Goal: Entertainment & Leisure: Consume media (video, audio)

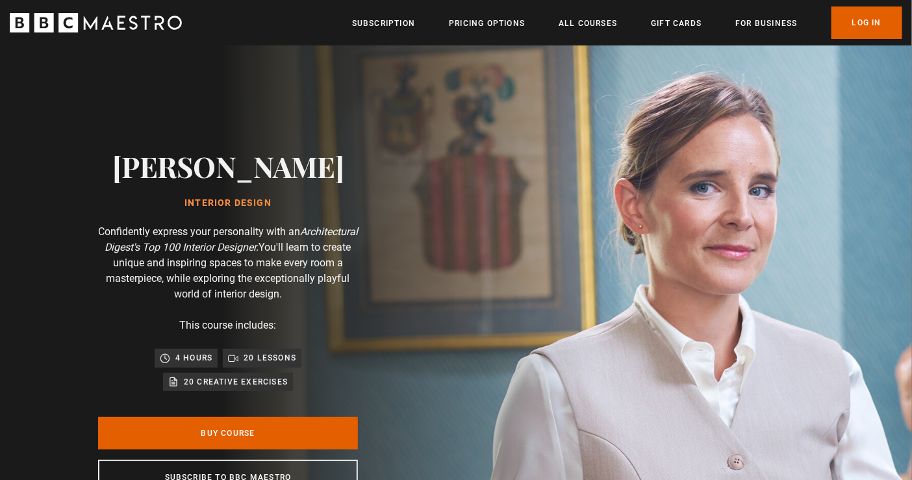
scroll to position [0, 110]
click at [820, 22] on link "Log In" at bounding box center [867, 22] width 71 height 32
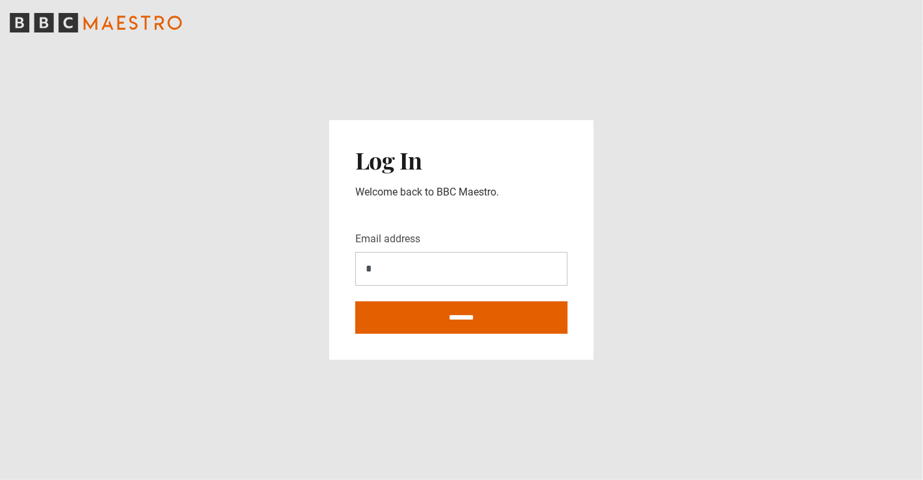
type input "**********"
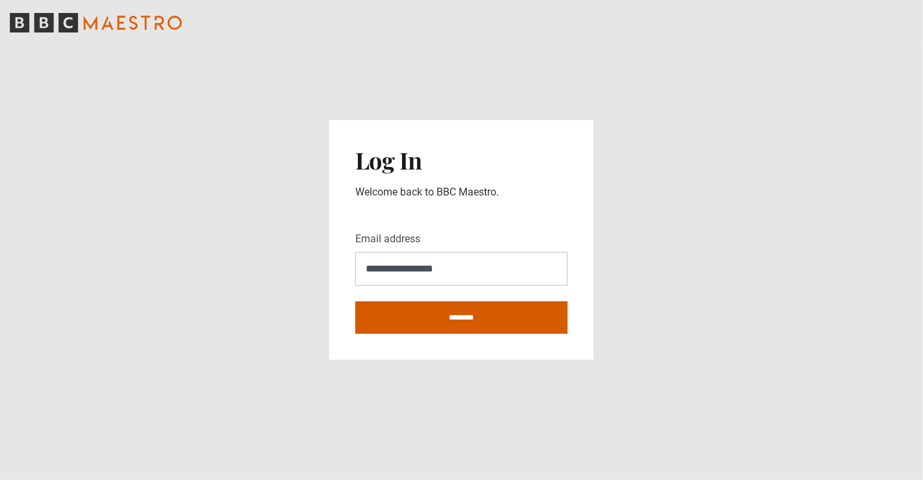
click at [477, 314] on input "********" at bounding box center [461, 317] width 212 height 32
type input "**********"
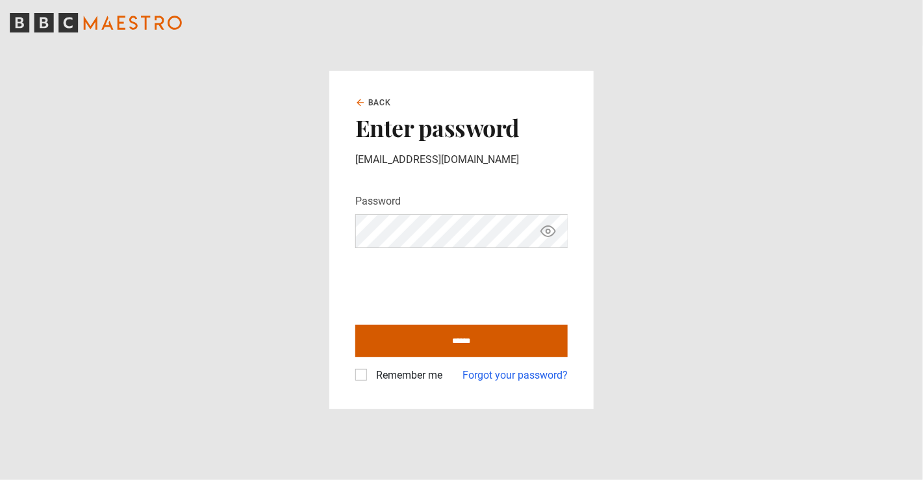
click at [492, 347] on input "******" at bounding box center [461, 341] width 212 height 32
type input "**********"
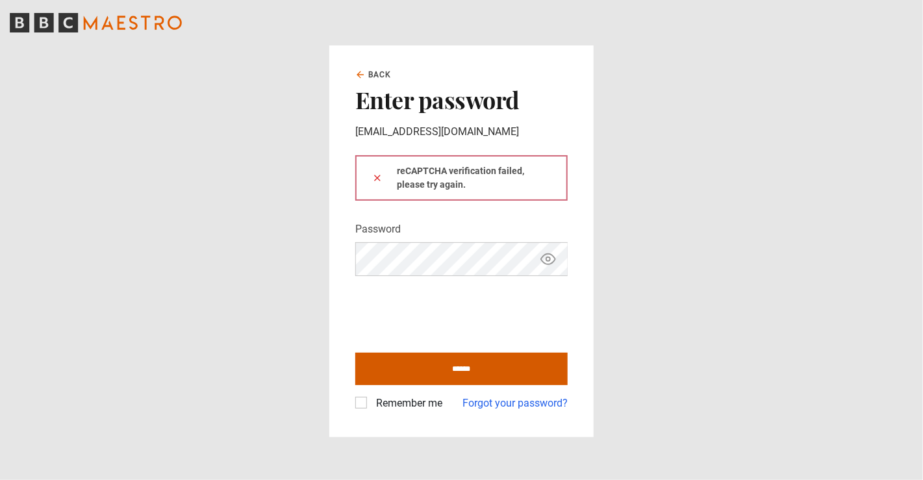
click at [494, 364] on input "******" at bounding box center [461, 369] width 212 height 32
type input "**********"
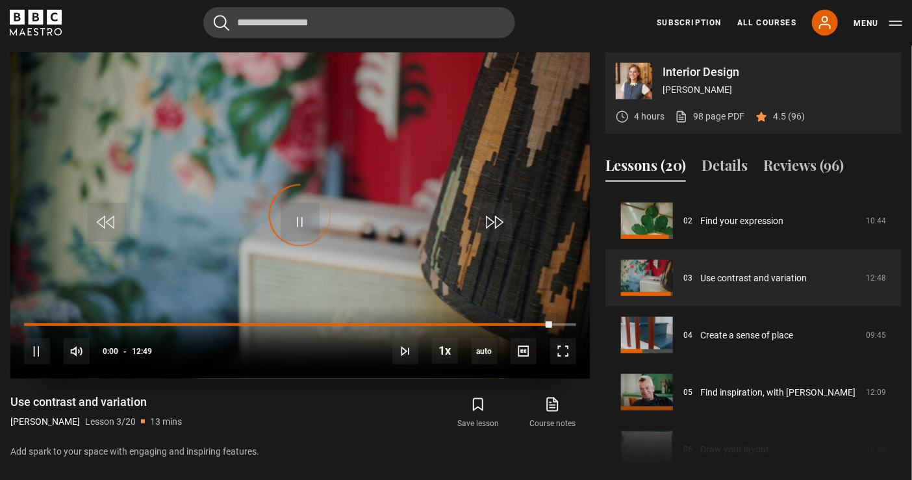
click at [370, 217] on video "Video Player" at bounding box center [299, 216] width 579 height 326
click at [57, 322] on div "10s Skip Back 10 seconds Pause 10s Skip Forward 10 seconds Loaded : 100.00% 00:…" at bounding box center [299, 343] width 579 height 72
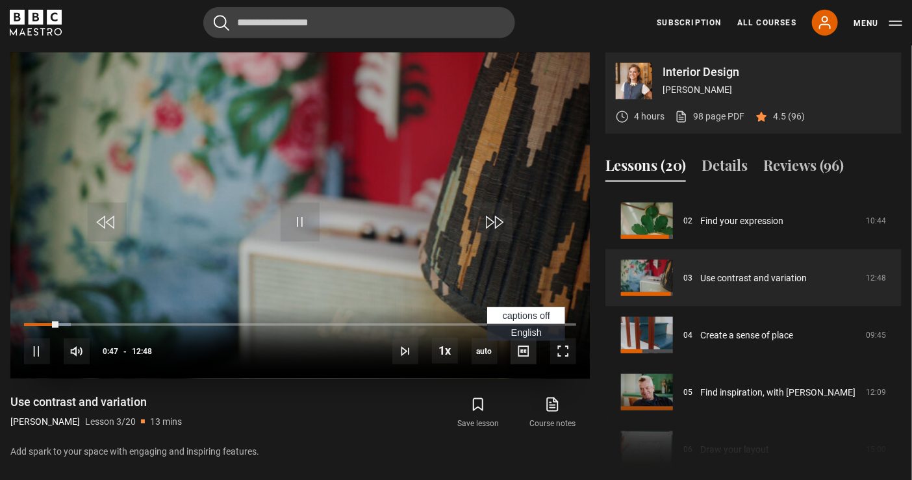
click at [521, 353] on span "Video Player" at bounding box center [524, 351] width 26 height 26
click at [526, 331] on span "English Captions" at bounding box center [526, 332] width 31 height 10
drag, startPoint x: 317, startPoint y: 112, endPoint x: 307, endPoint y: 1, distance: 111.6
click at [316, 105] on video "Video Player" at bounding box center [299, 216] width 579 height 326
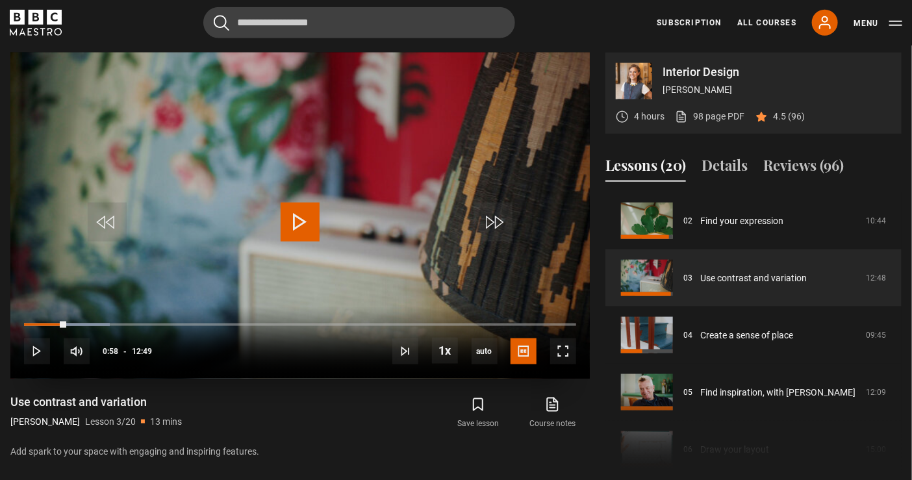
click at [302, 218] on span "Video Player" at bounding box center [300, 222] width 39 height 39
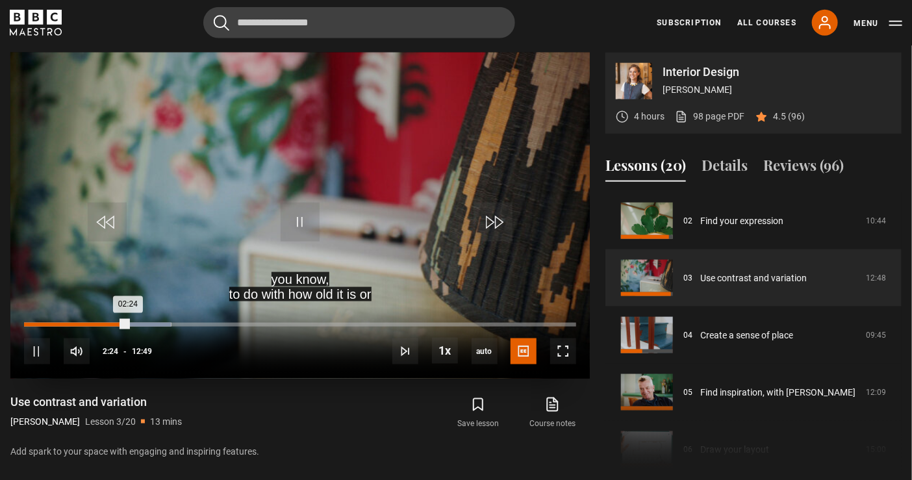
click at [116, 322] on div "10s Skip Back 10 seconds Pause 10s Skip Forward 10 seconds Loaded : 26.66% 02:1…" at bounding box center [299, 343] width 579 height 72
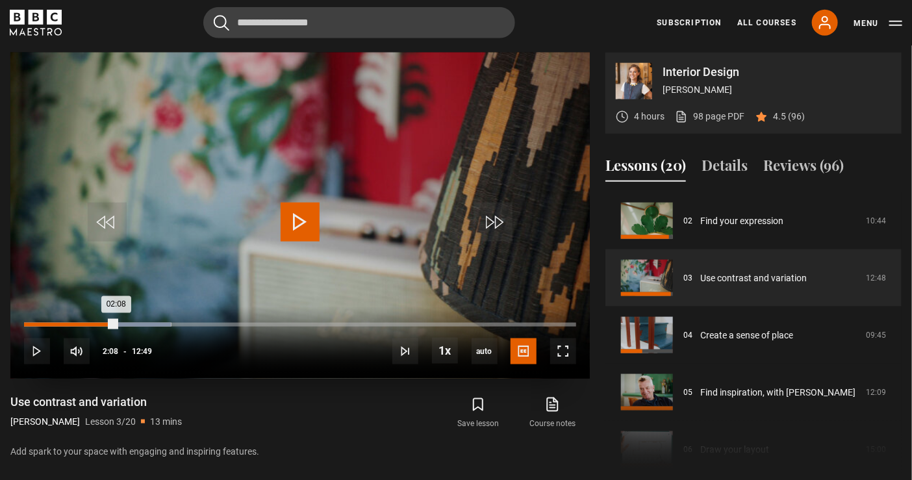
click at [116, 323] on div "Loaded : 26.66% 02:08 02:08" at bounding box center [300, 325] width 552 height 4
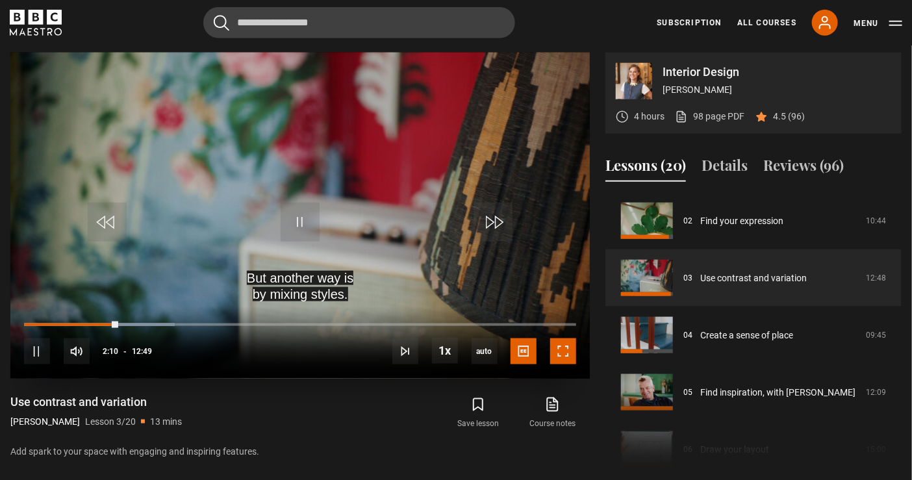
click at [563, 352] on span "Video Player" at bounding box center [563, 351] width 26 height 26
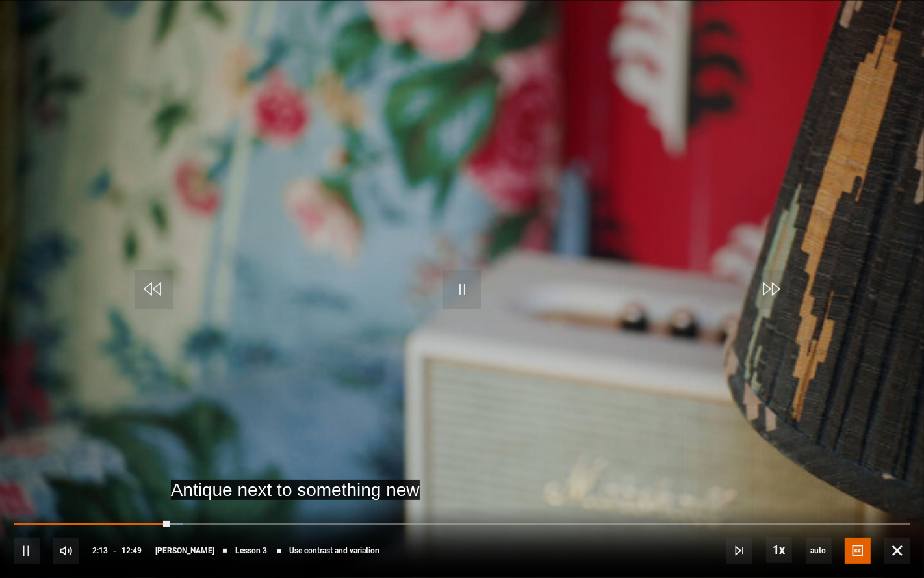
click at [438, 389] on video "Video Player" at bounding box center [462, 289] width 924 height 578
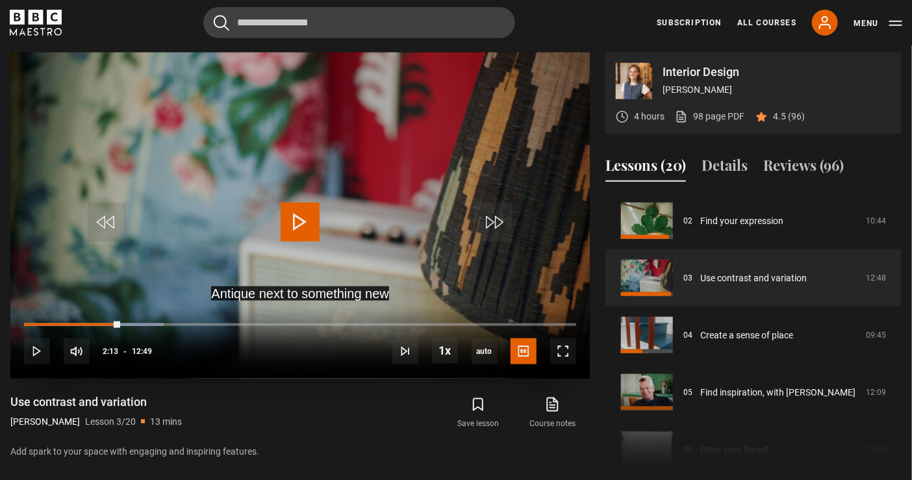
click at [304, 220] on span "Video Player" at bounding box center [300, 222] width 39 height 39
drag, startPoint x: 368, startPoint y: 208, endPoint x: 365, endPoint y: 222, distance: 14.0
click at [368, 209] on video "Video Player" at bounding box center [299, 216] width 579 height 326
click at [74, 348] on span "Video Player" at bounding box center [77, 351] width 26 height 26
click at [291, 218] on span "Video Player" at bounding box center [300, 222] width 39 height 39
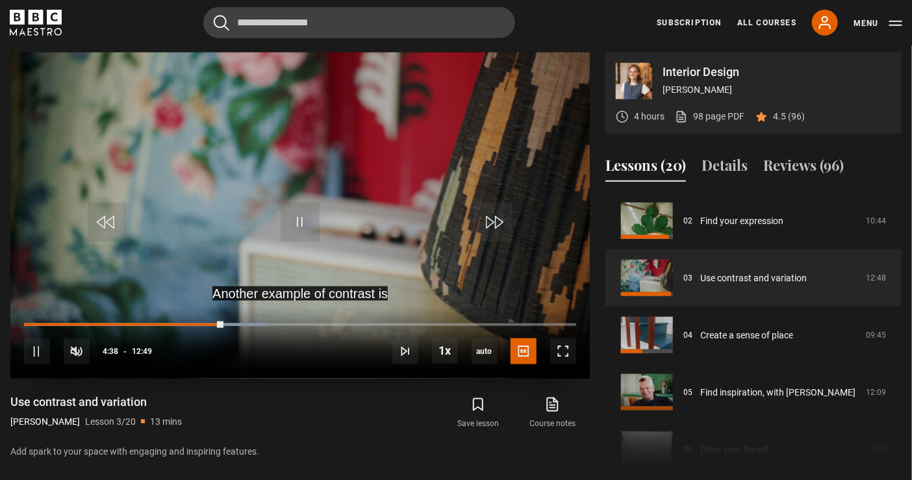
click at [322, 228] on video "Video Player" at bounding box center [299, 216] width 579 height 326
drag, startPoint x: 560, startPoint y: 350, endPoint x: 560, endPoint y: 414, distance: 63.7
click at [560, 351] on span "Video Player" at bounding box center [563, 351] width 26 height 26
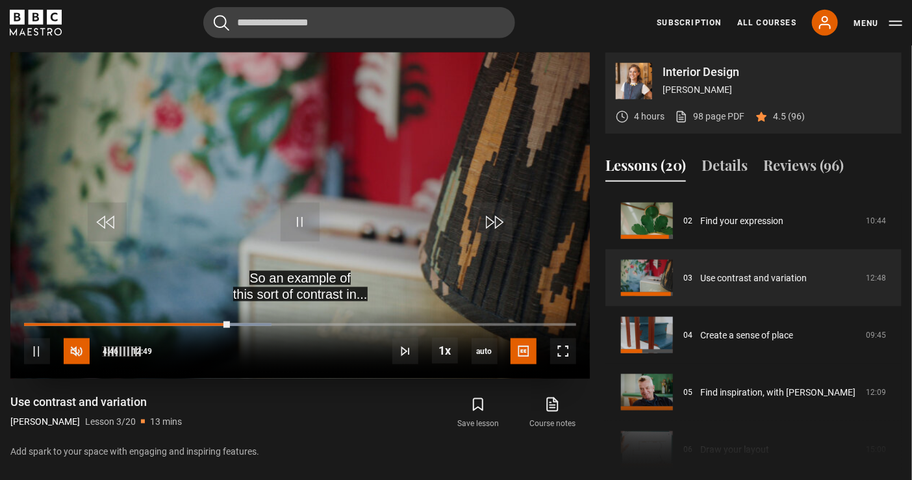
click at [70, 352] on span "Video Player" at bounding box center [77, 351] width 26 height 26
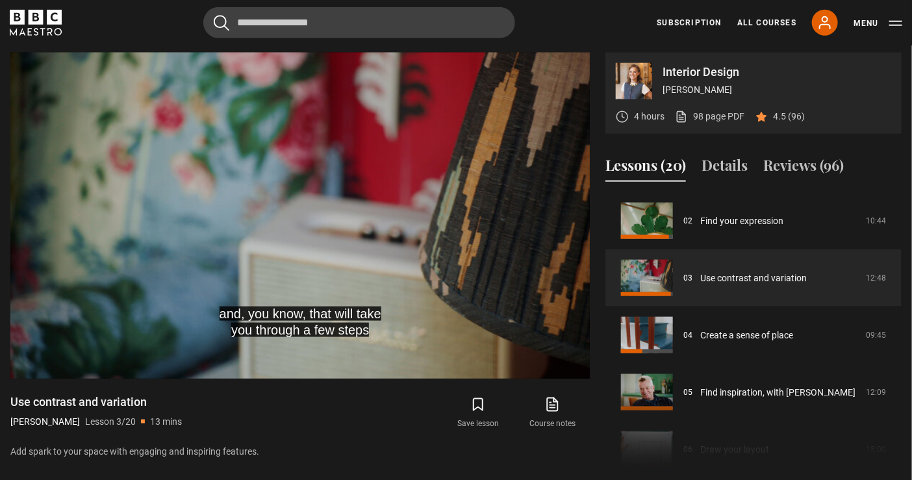
click at [529, 447] on p "Add spark to your space with engaging and inspiring features." at bounding box center [299, 452] width 579 height 14
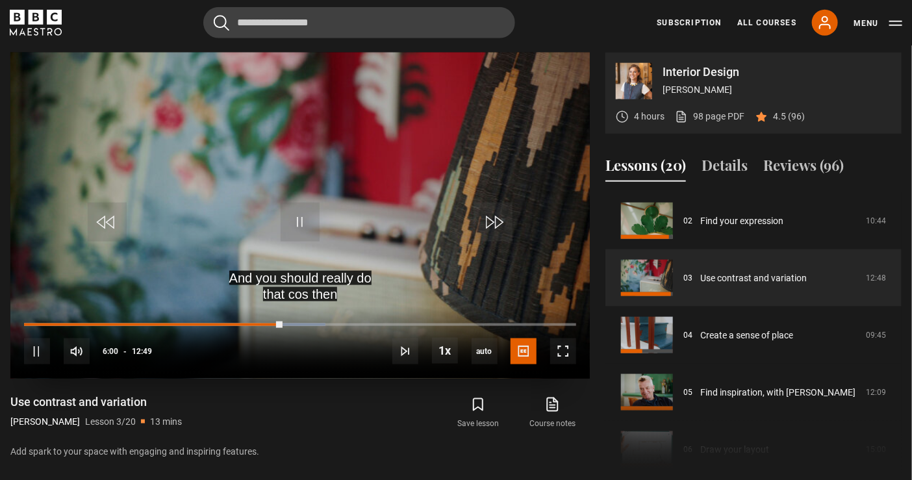
click at [419, 225] on video "Video Player" at bounding box center [299, 216] width 579 height 326
click at [559, 357] on span "Video Player" at bounding box center [563, 351] width 26 height 26
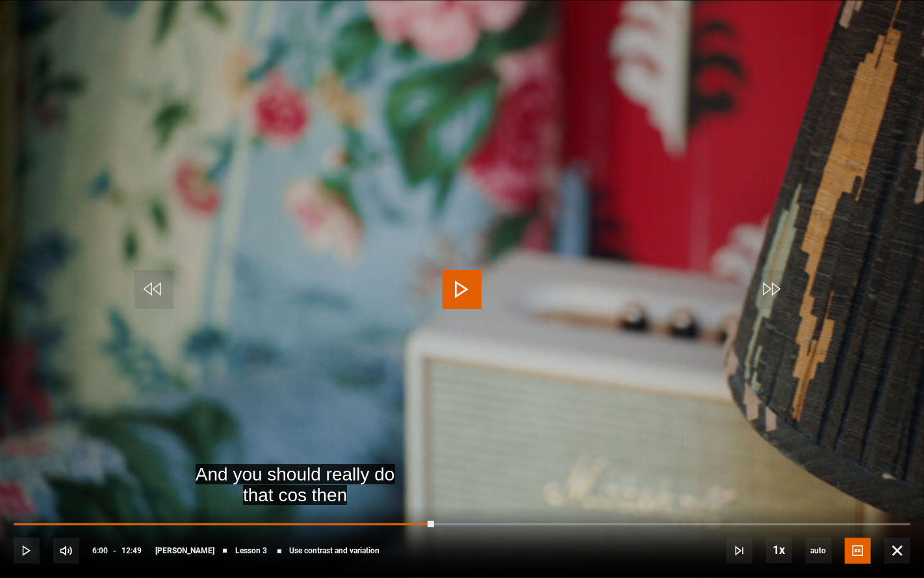
click at [265, 312] on video "Video Player" at bounding box center [462, 289] width 924 height 578
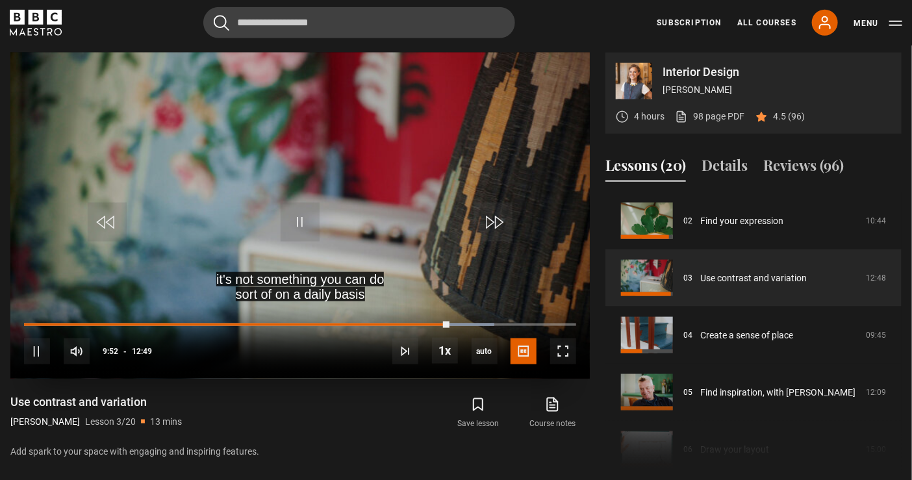
click at [435, 320] on div "10s Skip Back 10 seconds Pause 10s Skip Forward 10 seconds Loaded : 85.18% 09:2…" at bounding box center [299, 343] width 579 height 72
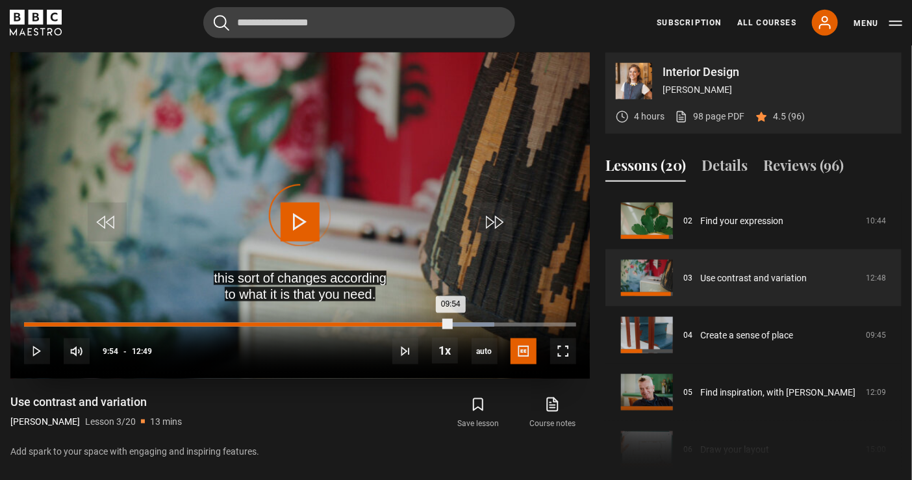
click at [437, 324] on div "Loaded : 85.18% 09:34 09:54" at bounding box center [300, 325] width 552 height 4
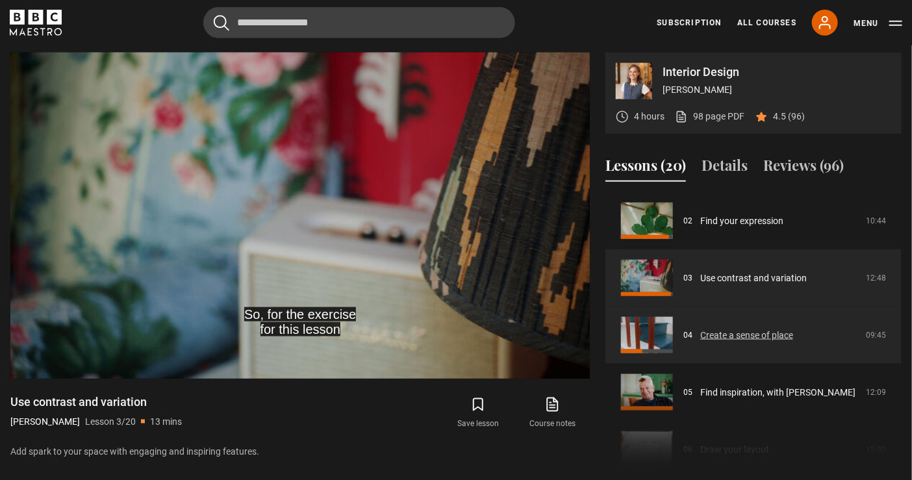
click at [702, 333] on link "Create a sense of place" at bounding box center [746, 336] width 93 height 14
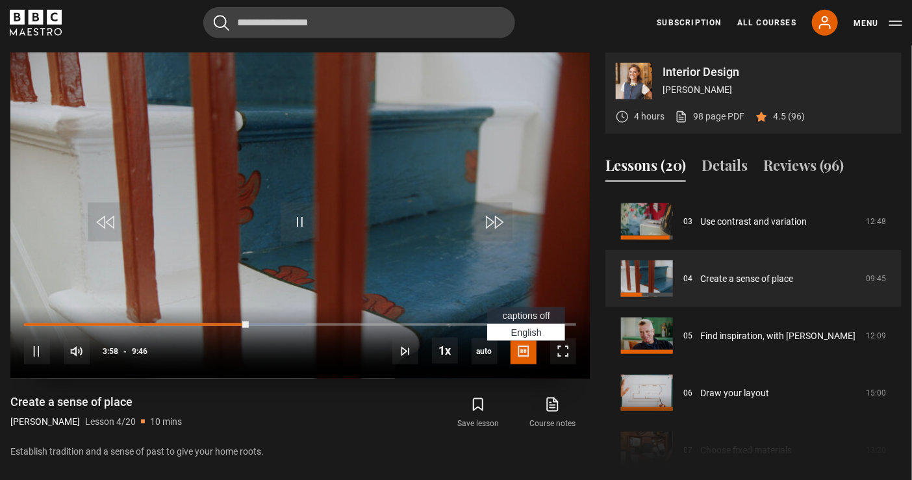
click at [520, 349] on span "Video Player" at bounding box center [524, 351] width 26 height 26
click at [528, 312] on span "captions off" at bounding box center [526, 316] width 47 height 10
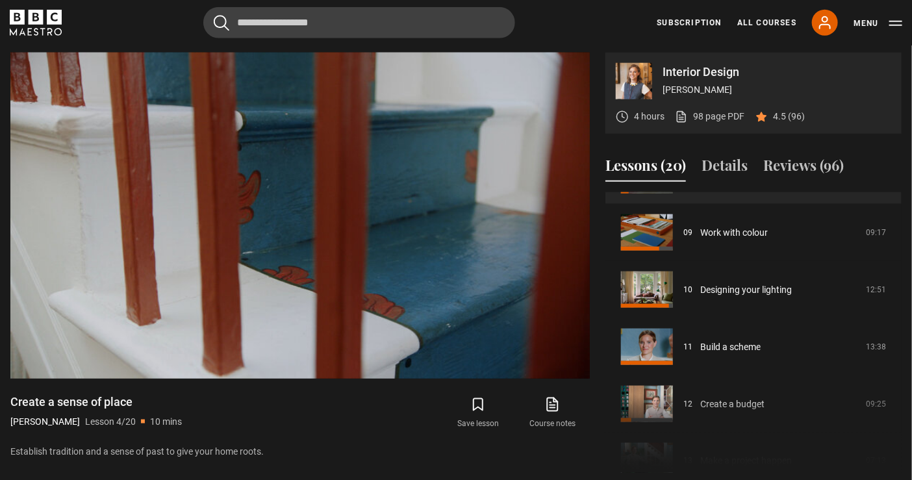
scroll to position [532, 0]
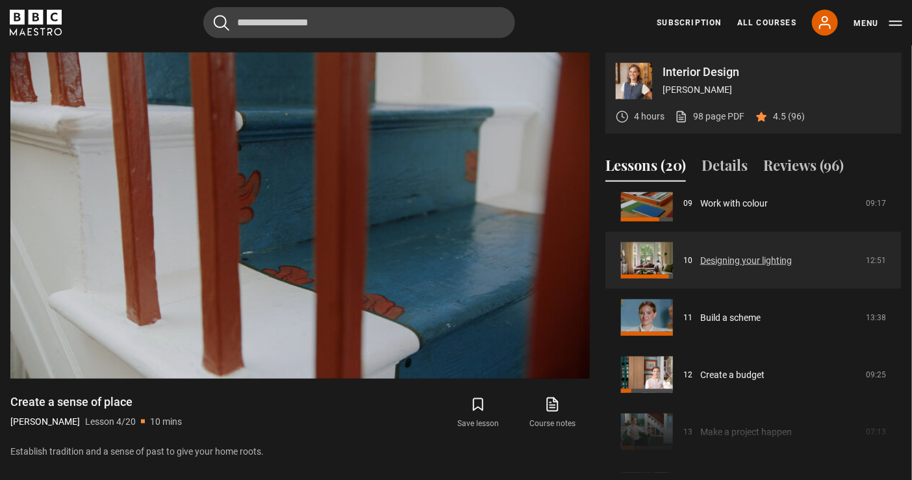
click at [731, 255] on link "Designing your lighting" at bounding box center [746, 261] width 92 height 14
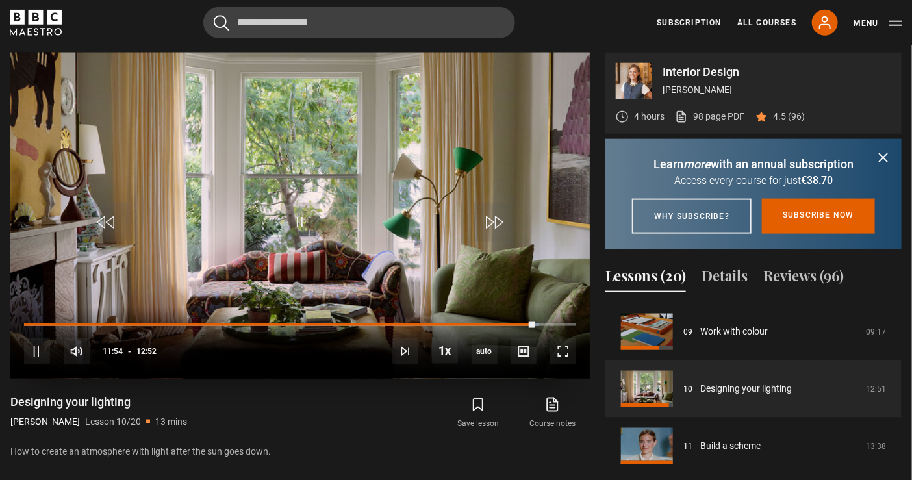
click at [44, 321] on div "10s Skip Back 10 seconds Pause 10s Skip Forward 10 seconds Loaded : 93.26% 00:2…" at bounding box center [299, 343] width 579 height 72
click at [42, 323] on div "Loaded : 94.56% 00:25 11:57" at bounding box center [300, 325] width 552 height 4
click at [876, 162] on icon "submit" at bounding box center [884, 158] width 16 height 16
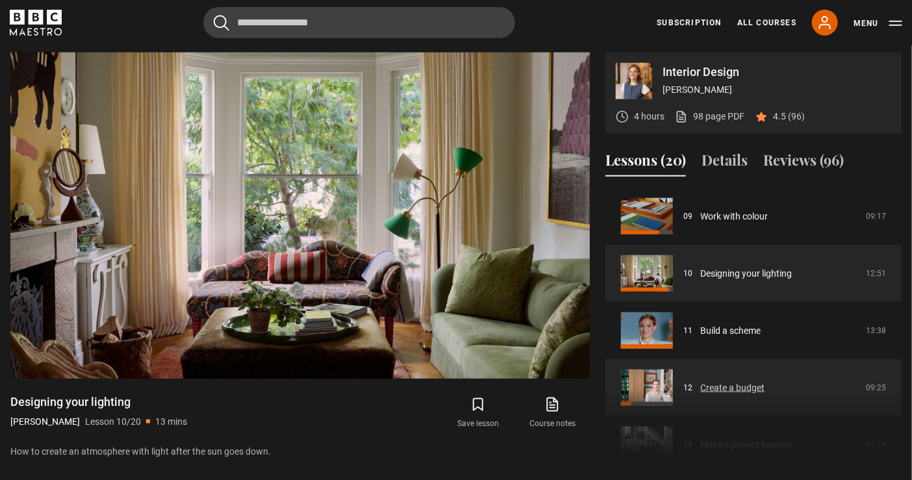
click at [729, 385] on link "Create a budget" at bounding box center [732, 388] width 64 height 14
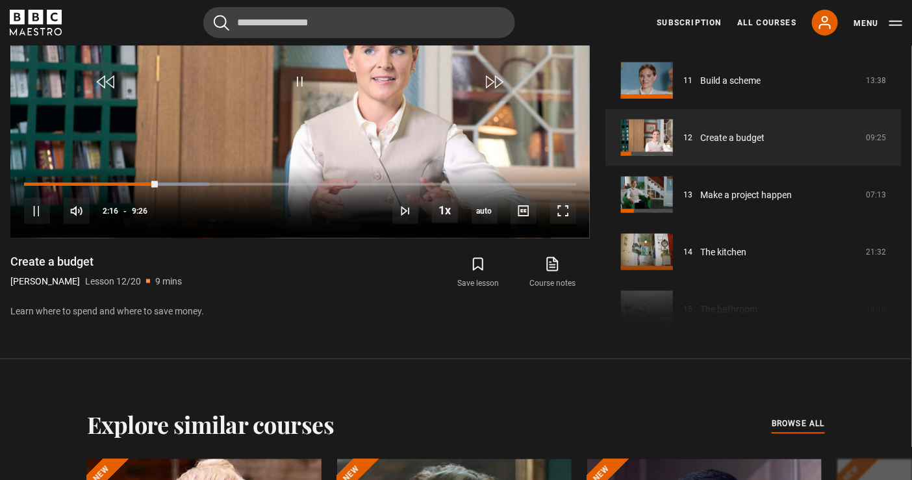
scroll to position [713, 0]
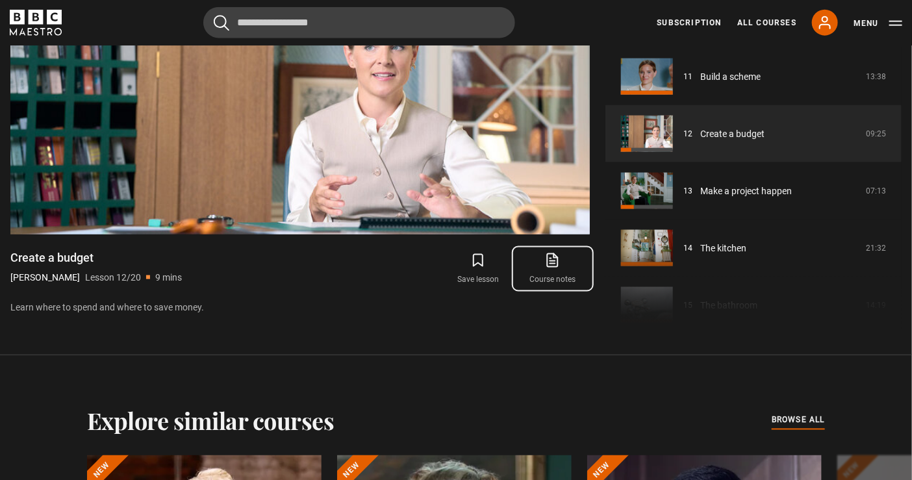
click at [551, 281] on link "Course notes opens in new tab" at bounding box center [553, 269] width 74 height 38
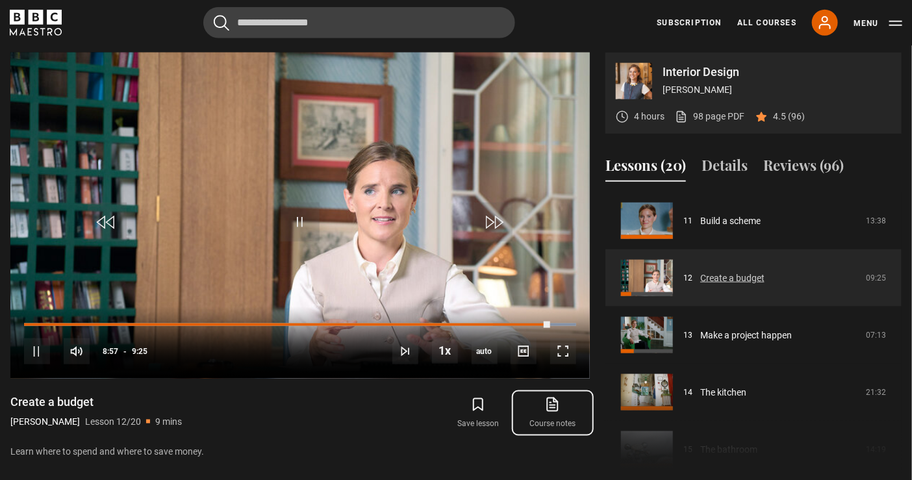
scroll to position [701, 0]
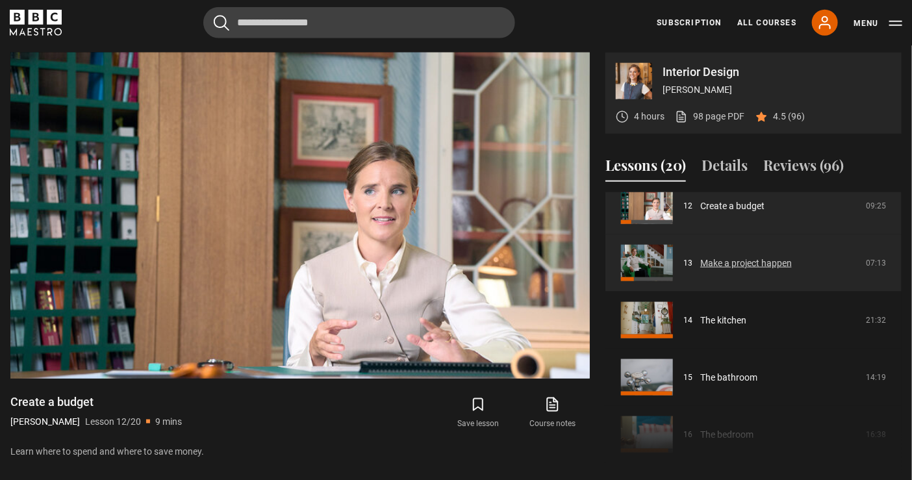
click at [700, 262] on link "Make a project happen" at bounding box center [746, 264] width 92 height 14
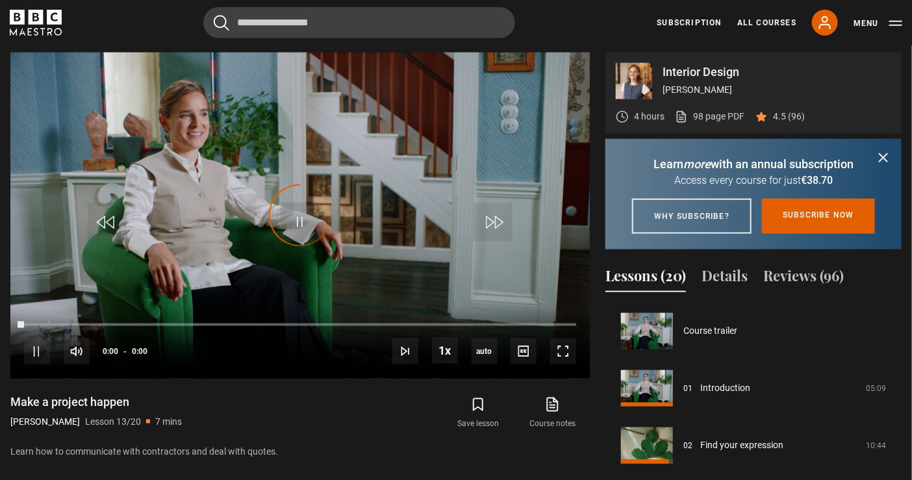
scroll to position [685, 0]
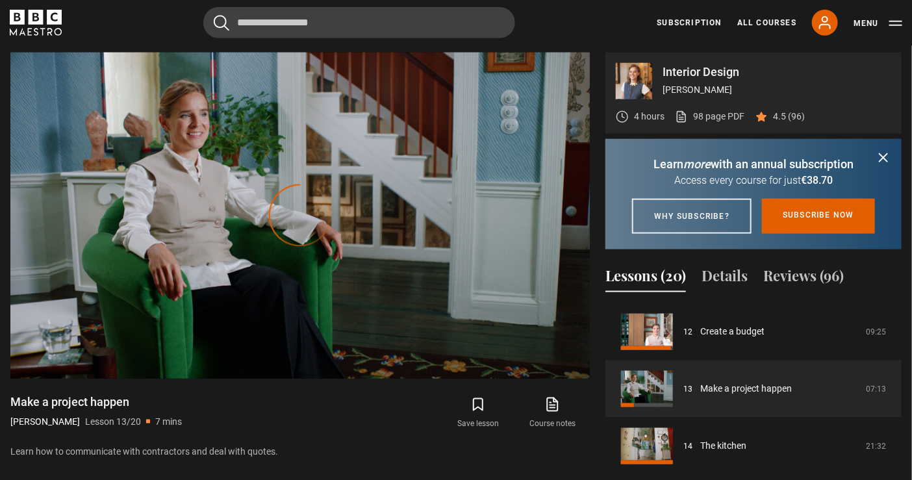
click at [893, 157] on div "Learn more with an annual subscription Access every course for just €38.70 Why …" at bounding box center [753, 194] width 296 height 79
click at [881, 157] on icon "submit" at bounding box center [884, 158] width 16 height 16
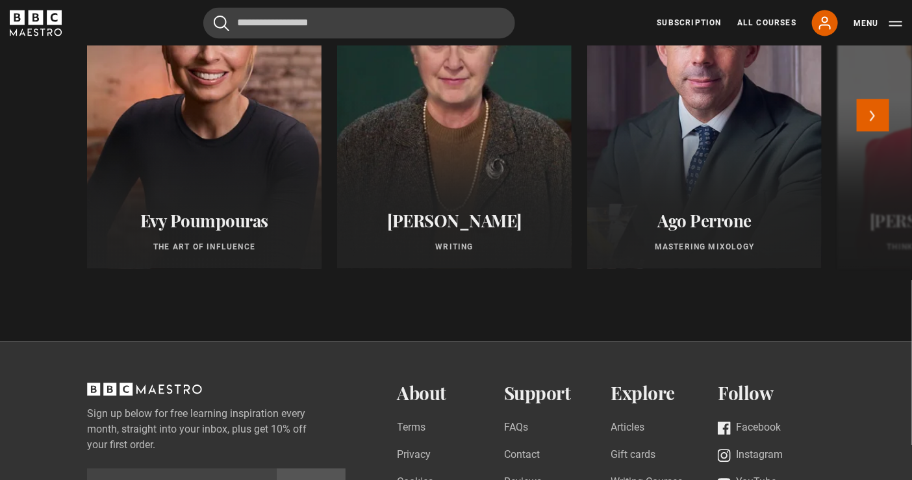
scroll to position [1218, 0]
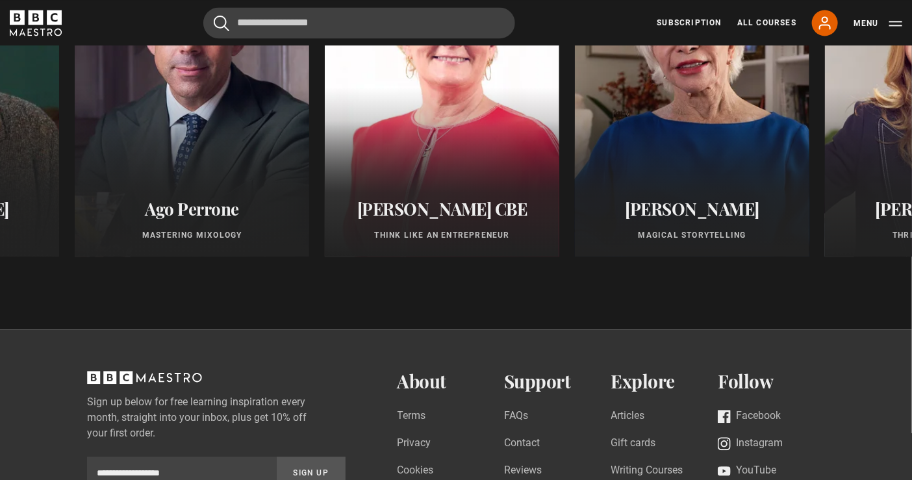
drag, startPoint x: 592, startPoint y: 235, endPoint x: 66, endPoint y: 305, distance: 530.3
click at [66, 305] on div "Explore similar courses all browse all courses Evy Poumpouras The Art of Influe…" at bounding box center [456, 87] width 912 height 485
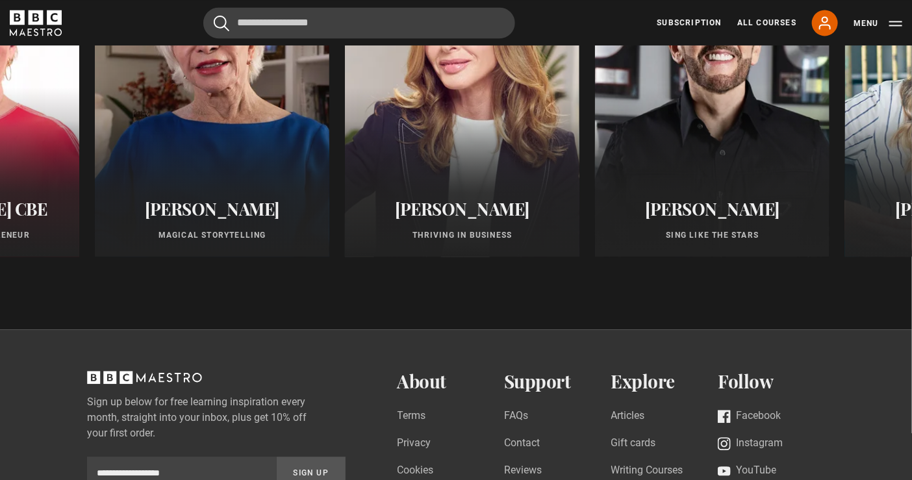
drag, startPoint x: 767, startPoint y: 214, endPoint x: 230, endPoint y: 316, distance: 546.3
click at [230, 316] on div "Explore similar courses all browse all courses Evy Poumpouras The Art of Influe…" at bounding box center [456, 87] width 912 height 485
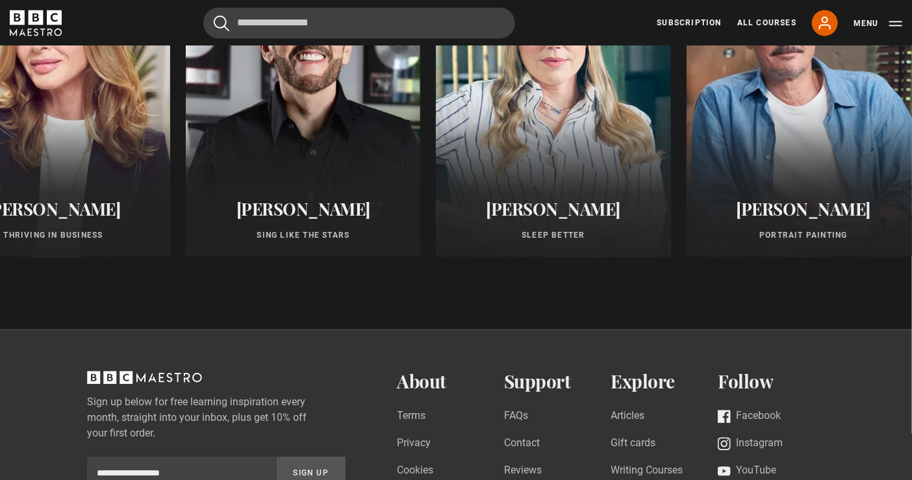
drag, startPoint x: 761, startPoint y: 227, endPoint x: 351, endPoint y: 294, distance: 414.6
click at [351, 294] on div "Explore similar courses all browse all courses Evy Poumpouras The Art of Influe…" at bounding box center [456, 87] width 912 height 485
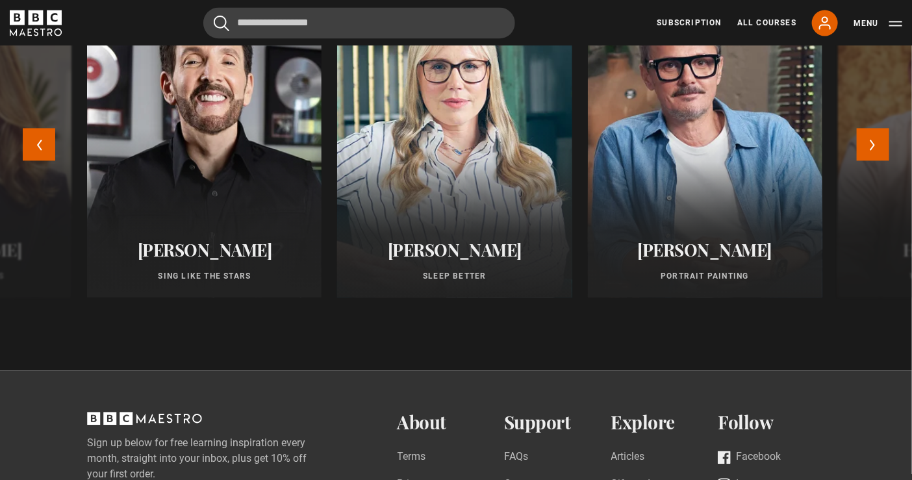
scroll to position [1146, 0]
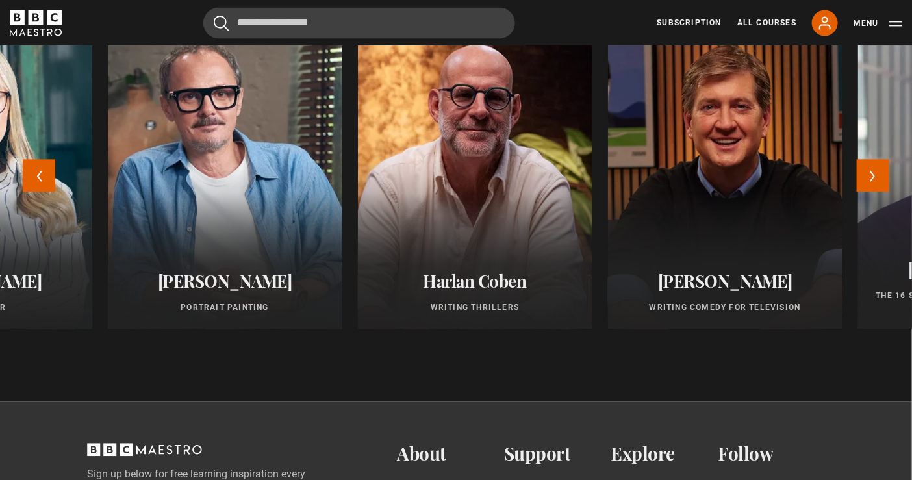
drag, startPoint x: 730, startPoint y: 227, endPoint x: 234, endPoint y: 294, distance: 500.8
click at [236, 290] on link "Jonathan Yeo Portrait Painting" at bounding box center [225, 173] width 235 height 312
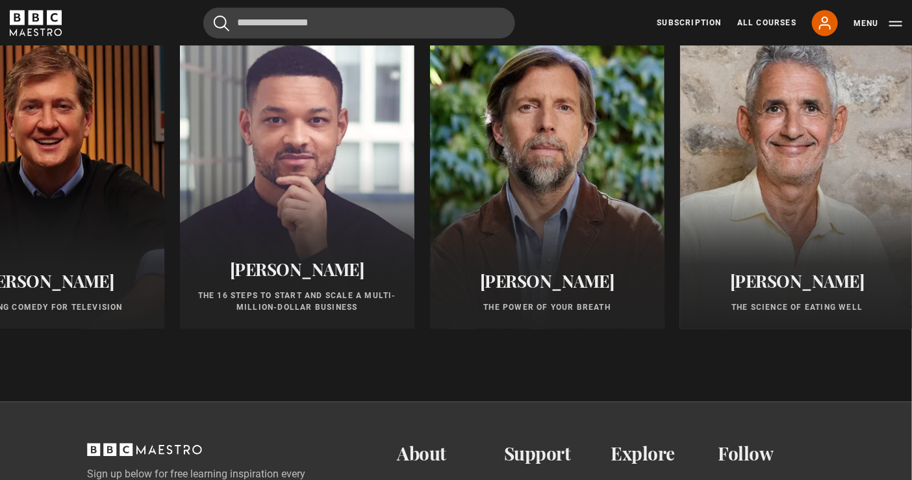
drag, startPoint x: 664, startPoint y: 264, endPoint x: 110, endPoint y: 361, distance: 561.8
click at [100, 365] on div "Explore similar courses all browse all courses Evy Poumpouras The Art of Influe…" at bounding box center [456, 159] width 912 height 485
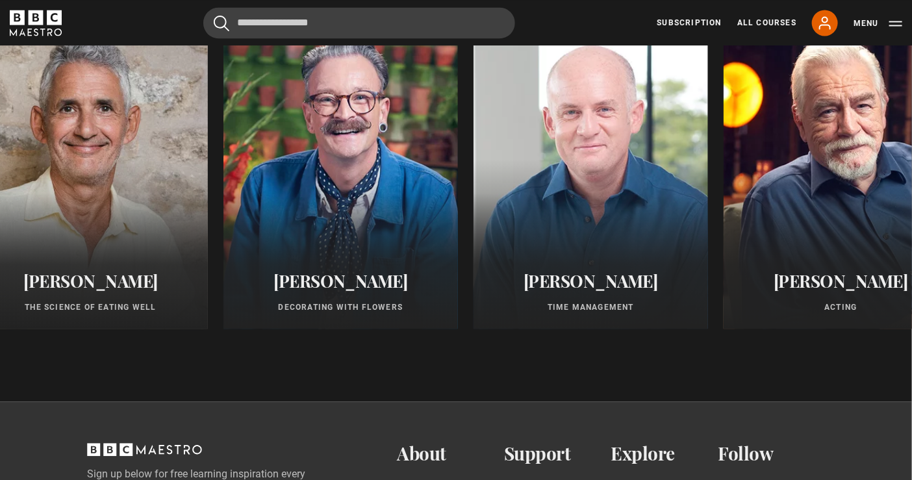
drag, startPoint x: 872, startPoint y: 250, endPoint x: 260, endPoint y: 375, distance: 625.2
click at [260, 375] on div "Explore similar courses all browse all courses Evy Poumpouras The Art of Influe…" at bounding box center [456, 159] width 912 height 485
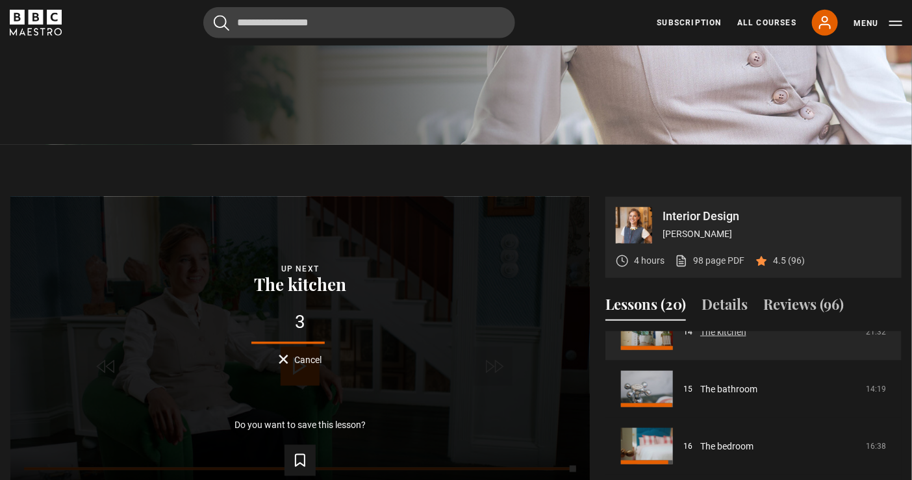
scroll to position [830, 0]
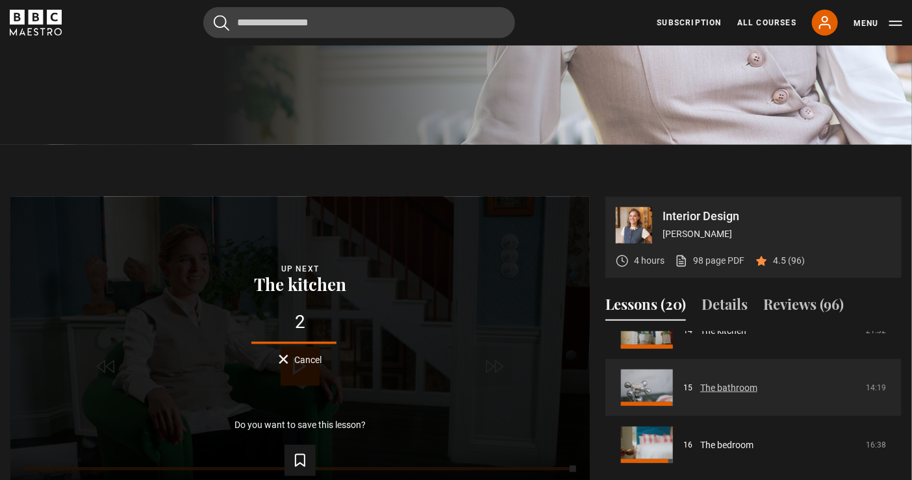
click at [743, 386] on link "The bathroom" at bounding box center [728, 388] width 57 height 14
